Goal: Task Accomplishment & Management: Manage account settings

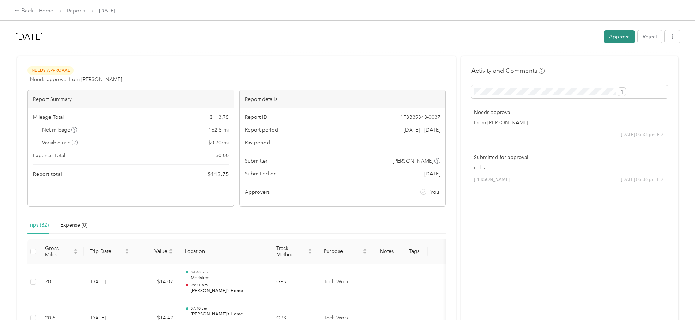
click at [604, 35] on button "Approve" at bounding box center [619, 36] width 31 height 13
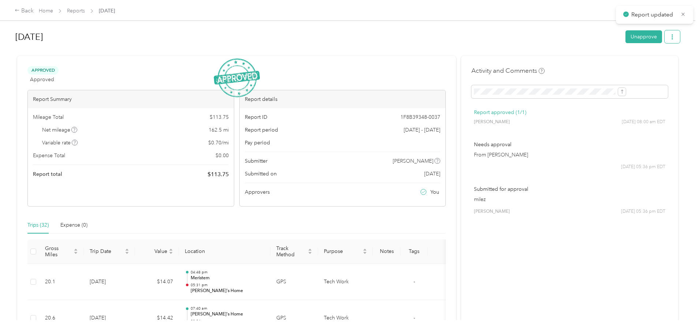
click at [670, 36] on icon "button" at bounding box center [672, 36] width 5 height 5
click at [599, 63] on span "Download" at bounding box center [591, 64] width 24 height 8
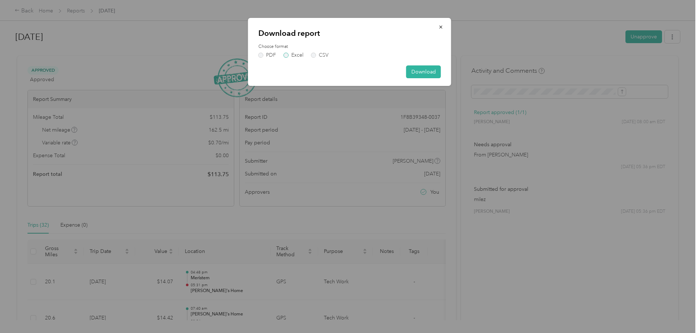
click at [285, 55] on label "Excel" at bounding box center [294, 55] width 20 height 5
click at [417, 70] on button "Download" at bounding box center [423, 71] width 35 height 13
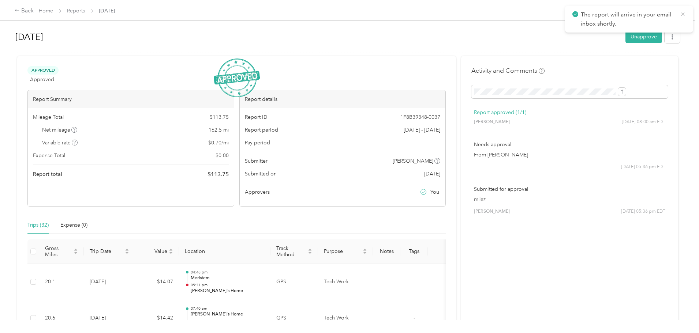
click at [683, 15] on icon at bounding box center [683, 14] width 6 height 7
click at [85, 9] on link "Reports" at bounding box center [76, 11] width 18 height 6
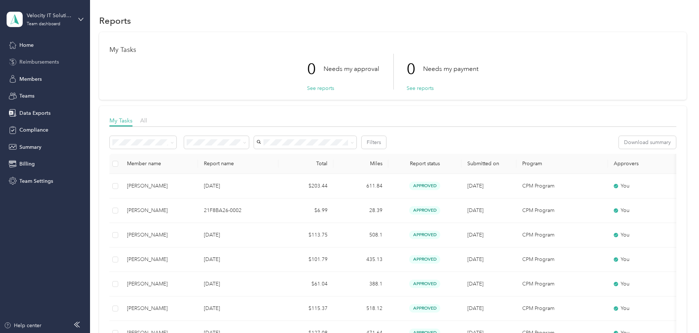
click at [20, 61] on span "Reimbursements" at bounding box center [39, 62] width 40 height 8
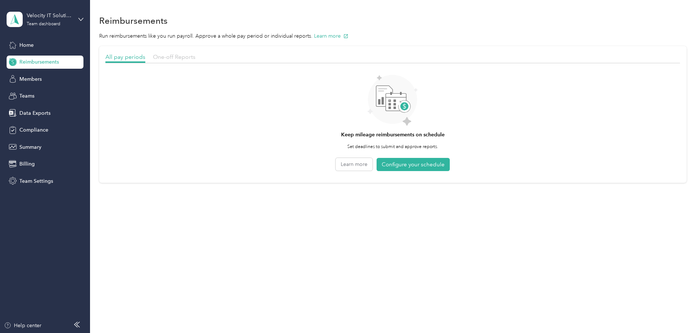
drag, startPoint x: 233, startPoint y: 55, endPoint x: 227, endPoint y: 57, distance: 6.3
click at [195, 54] on span "One-off Reports" at bounding box center [174, 56] width 42 height 7
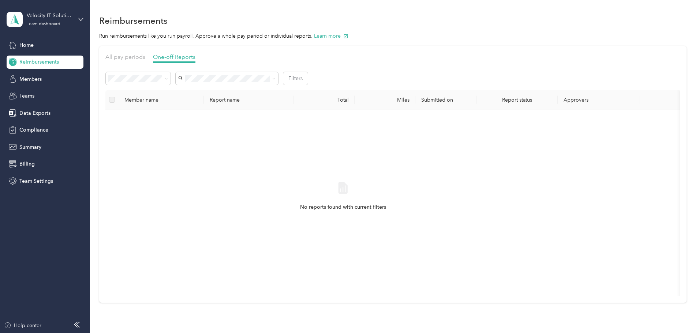
click at [293, 160] on div "No reports found with current filters" at bounding box center [342, 203] width 463 height 174
click at [193, 93] on div "All" at bounding box center [187, 92] width 55 height 8
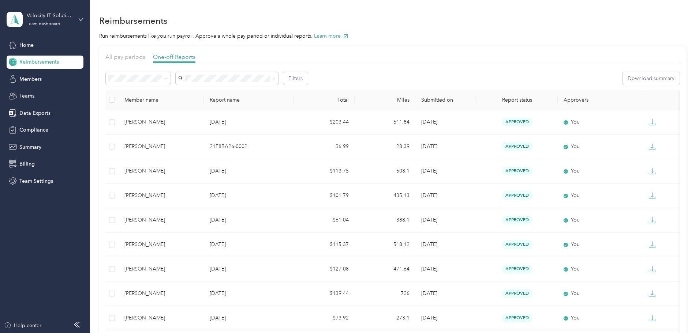
click at [440, 54] on div "All pay periods One-off Reports" at bounding box center [392, 58] width 574 height 11
click at [488, 36] on p "Run reimbursements like you run payroll. Approve a whole pay period or individu…" at bounding box center [392, 36] width 587 height 8
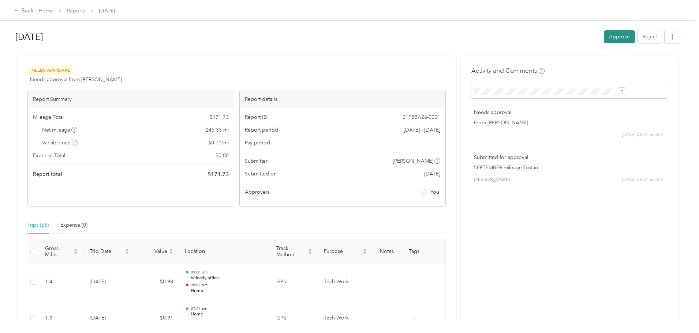
click at [604, 36] on button "Approve" at bounding box center [619, 36] width 31 height 13
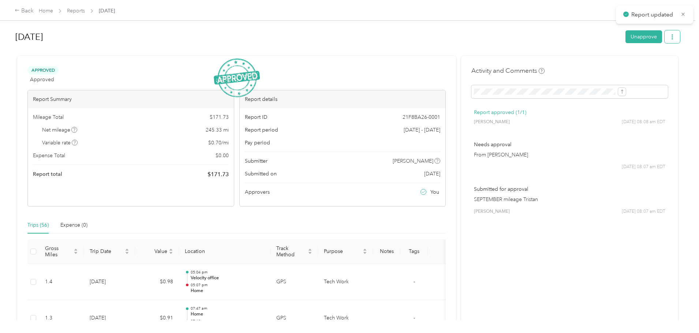
click at [664, 40] on button "button" at bounding box center [671, 36] width 15 height 13
click at [587, 64] on span "Download" at bounding box center [591, 64] width 24 height 8
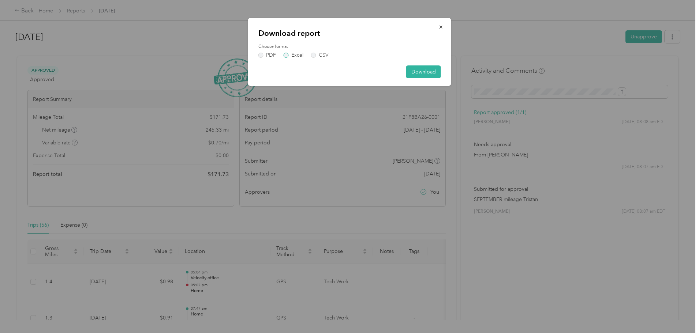
click at [288, 54] on label "Excel" at bounding box center [294, 55] width 20 height 5
drag, startPoint x: 441, startPoint y: 64, endPoint x: 424, endPoint y: 71, distance: 18.8
click at [439, 65] on div "Download report Choose format PDF Excel CSV Download" at bounding box center [349, 52] width 203 height 68
click at [418, 74] on button "Download" at bounding box center [423, 71] width 35 height 13
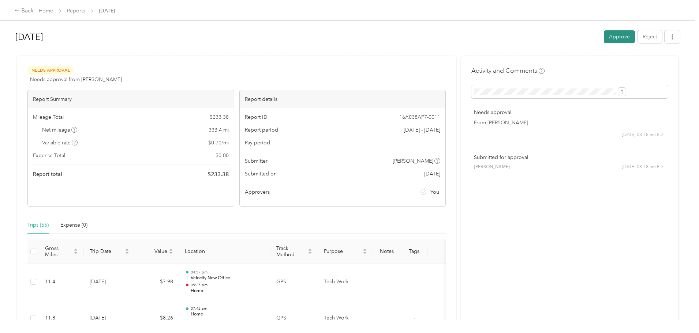
click at [604, 35] on button "Approve" at bounding box center [619, 36] width 31 height 13
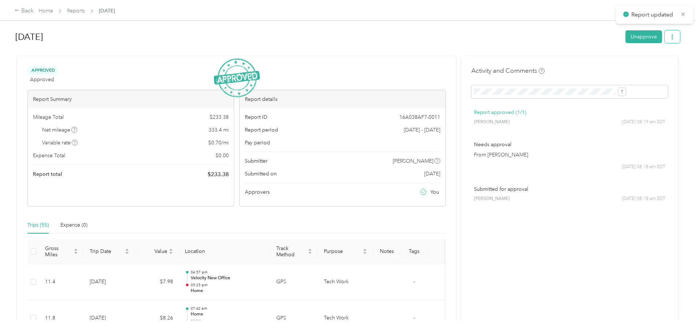
click at [670, 39] on icon "button" at bounding box center [672, 36] width 5 height 5
click at [601, 63] on span "Download" at bounding box center [591, 64] width 24 height 8
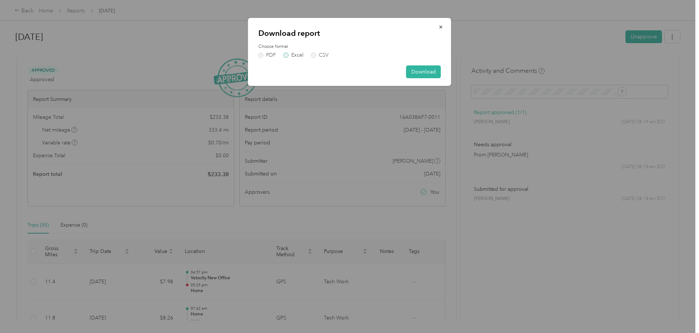
click at [284, 55] on label "Excel" at bounding box center [294, 55] width 20 height 5
click at [421, 71] on button "Download" at bounding box center [423, 71] width 35 height 13
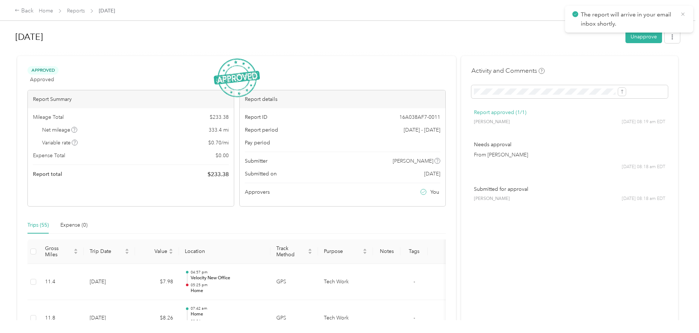
click at [682, 15] on icon at bounding box center [682, 13] width 3 height 3
